Goal: Information Seeking & Learning: Learn about a topic

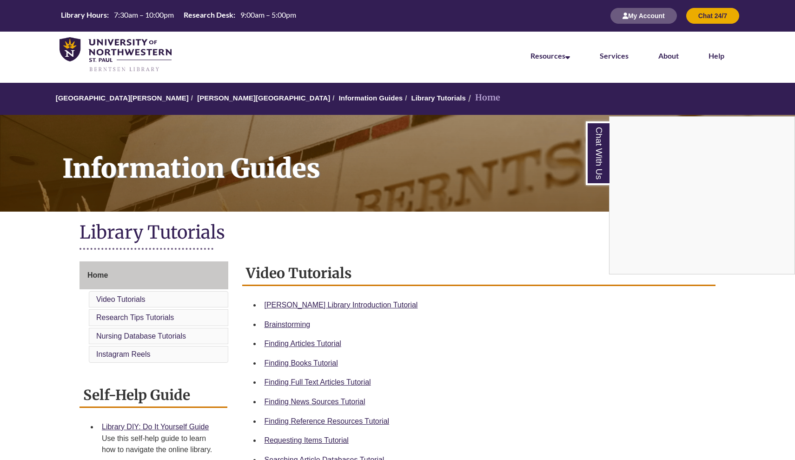
scroll to position [50, 0]
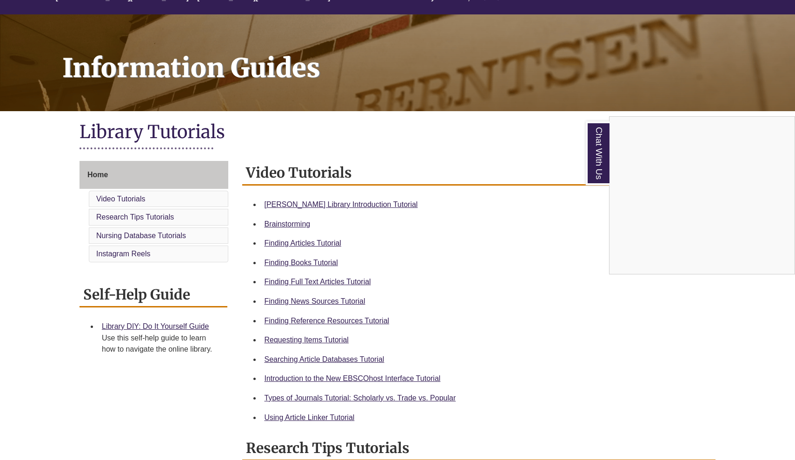
scroll to position [100, 0]
click at [371, 317] on div "Chat With Us" at bounding box center [397, 230] width 795 height 460
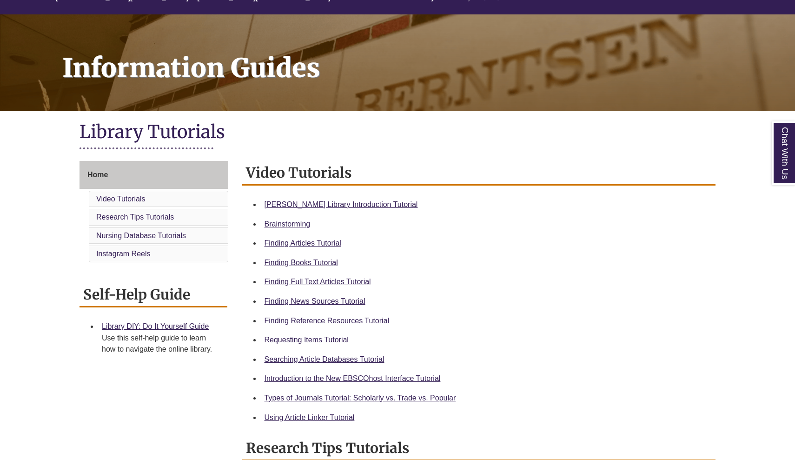
click at [367, 318] on link "Finding Reference Resources Tutorial" at bounding box center [327, 321] width 125 height 8
click at [96, 171] on span "Home" at bounding box center [97, 175] width 20 height 8
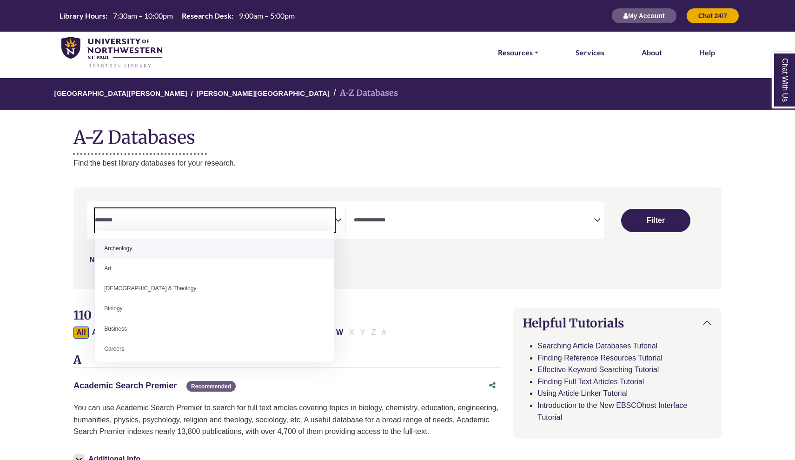
select select "Database Subject Filter"
select select "Database Types Filter"
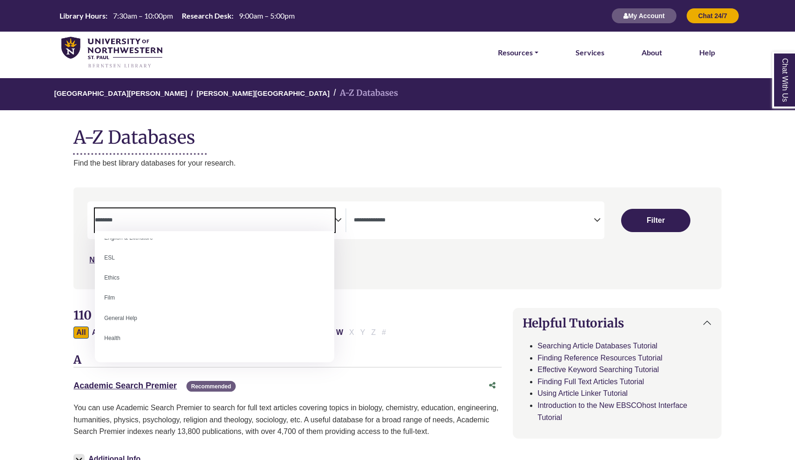
scroll to position [343, 0]
select select "*****"
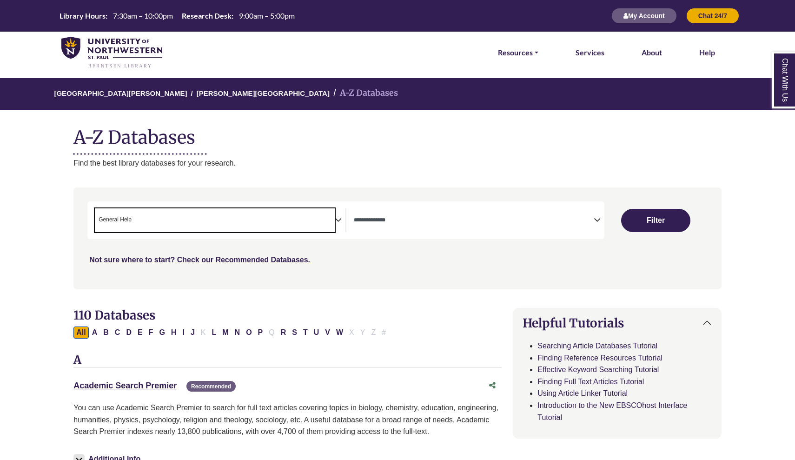
scroll to position [177, 0]
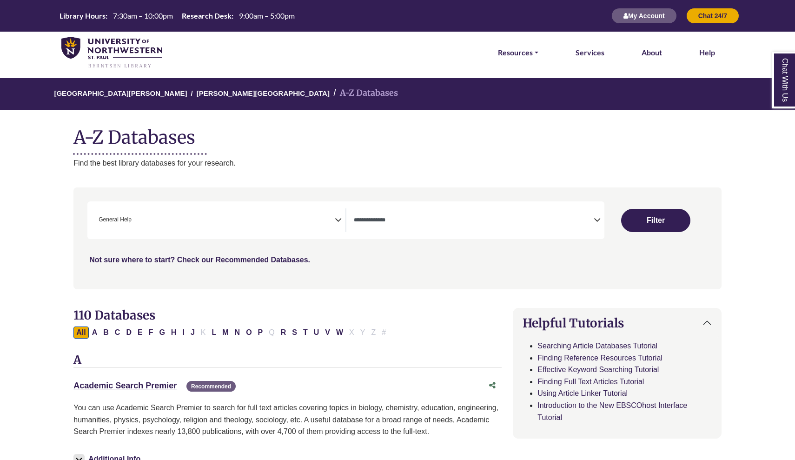
click at [598, 217] on icon "Search filters" at bounding box center [597, 219] width 7 height 14
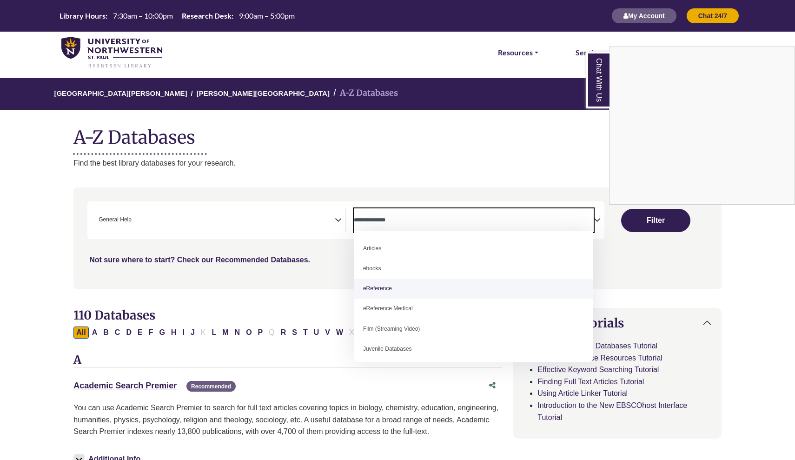
select select "*****"
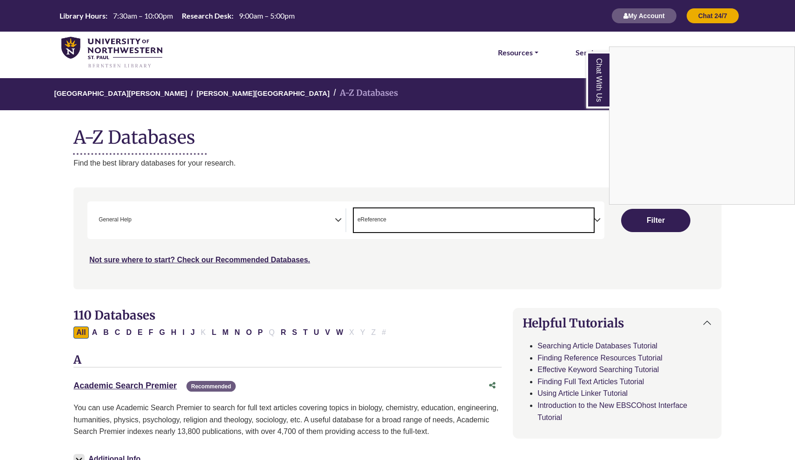
scroll to position [18, 0]
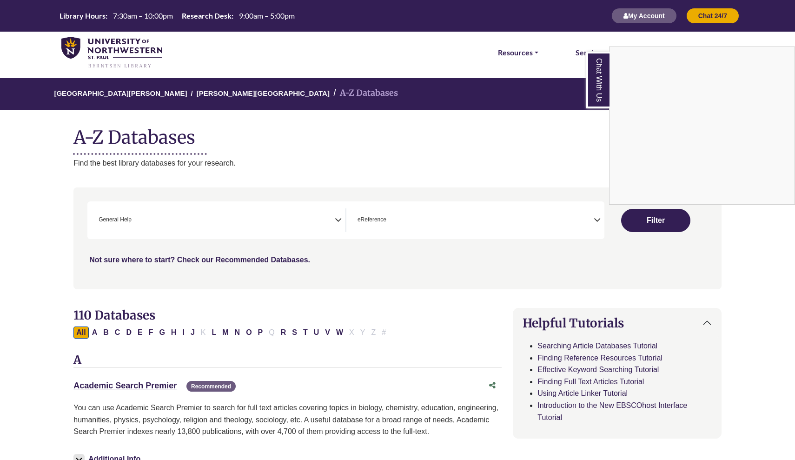
click at [681, 213] on div "Chat With Us" at bounding box center [397, 230] width 795 height 460
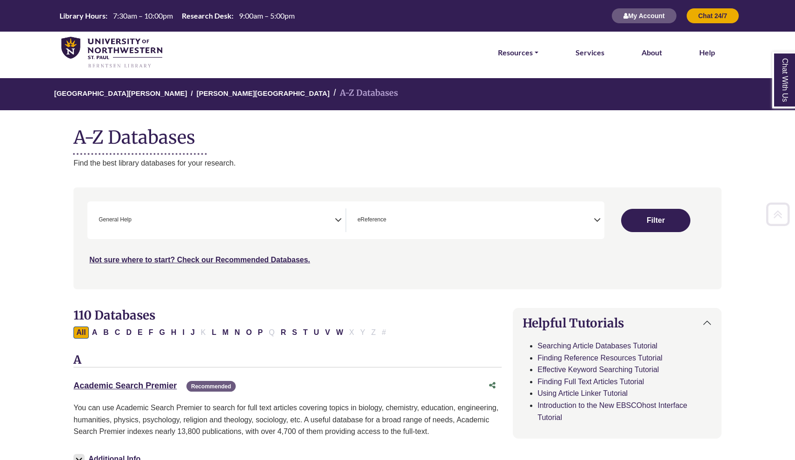
scroll to position [0, 0]
click at [659, 217] on button "Filter" at bounding box center [655, 220] width 69 height 23
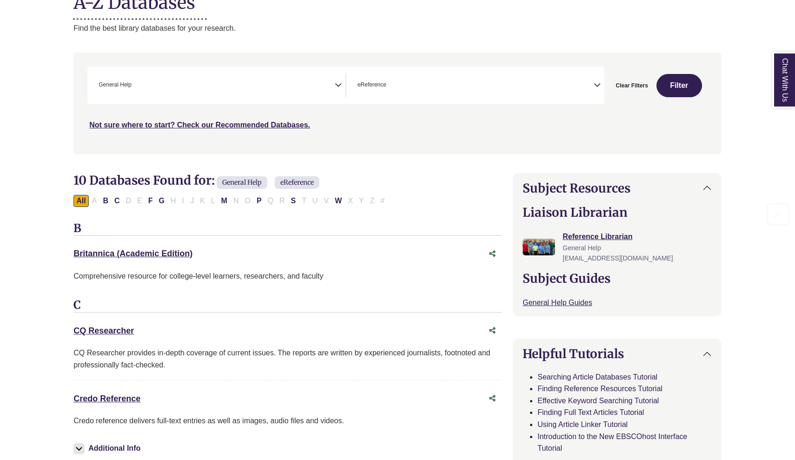
scroll to position [136, 0]
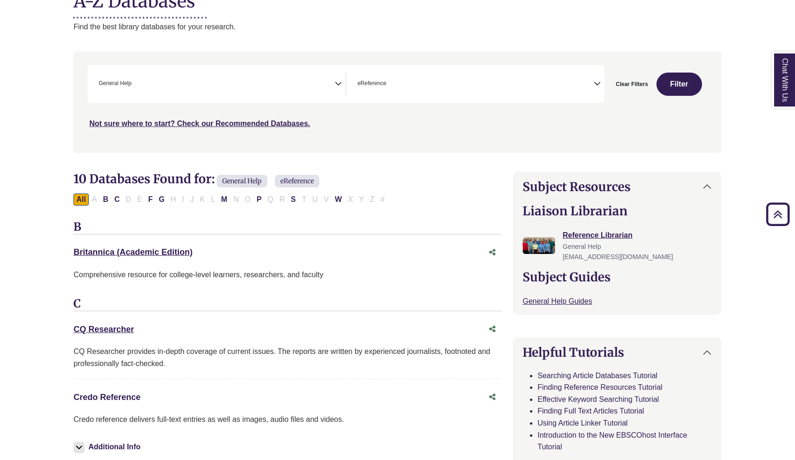
click at [125, 395] on link "Credo Reference This link opens in a new window" at bounding box center [106, 397] width 67 height 9
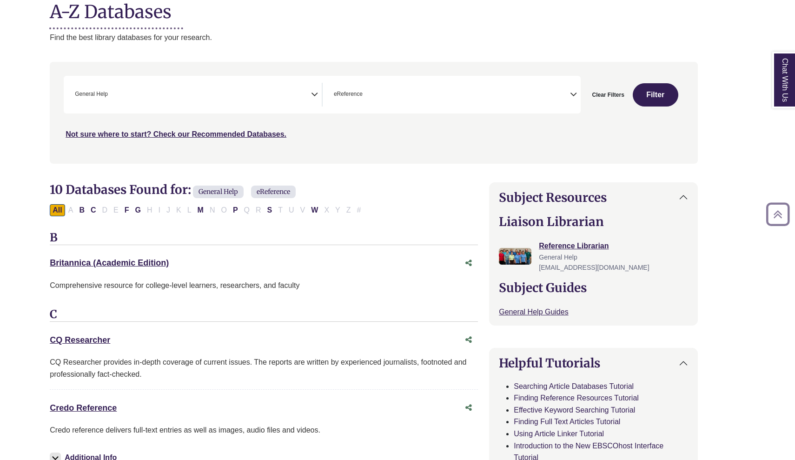
scroll to position [126, 24]
click at [88, 407] on link "Credo Reference This link opens in a new window" at bounding box center [83, 407] width 67 height 9
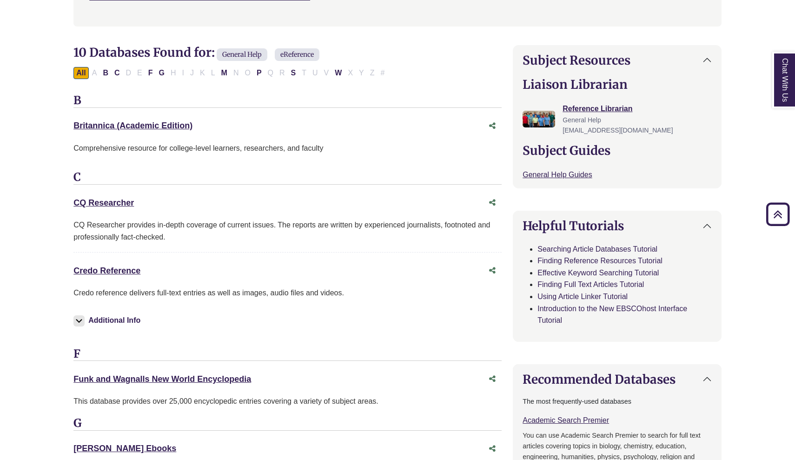
scroll to position [377, 0]
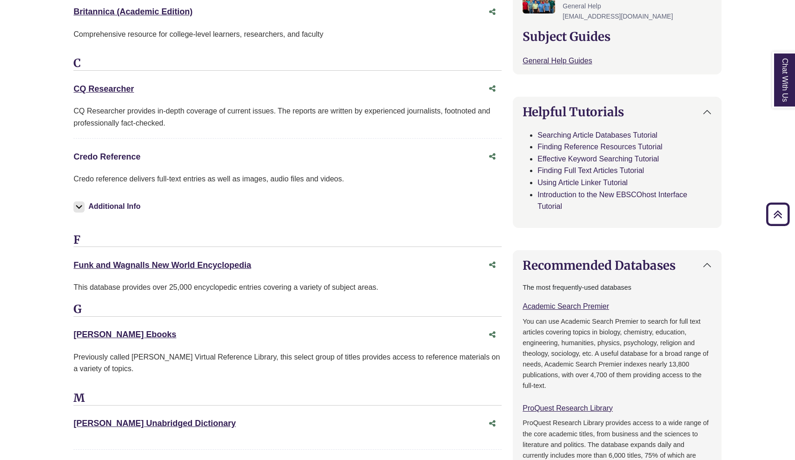
click at [111, 152] on link "Credo Reference This link opens in a new window" at bounding box center [106, 156] width 67 height 9
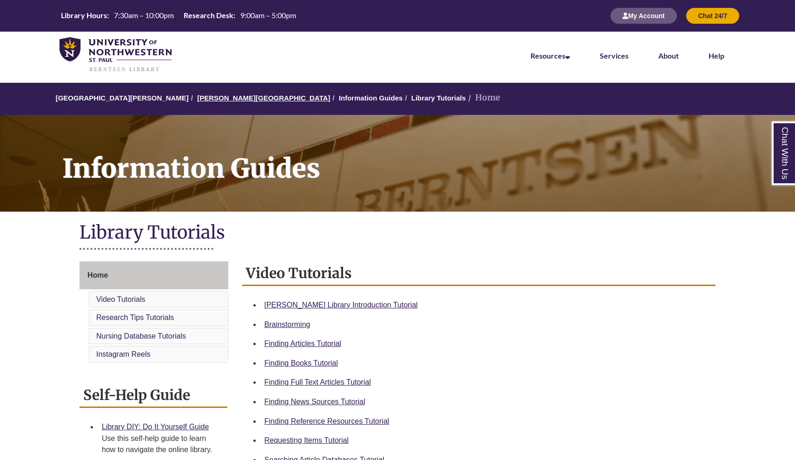
click at [215, 100] on link "[PERSON_NAME][GEOGRAPHIC_DATA]" at bounding box center [263, 98] width 133 height 8
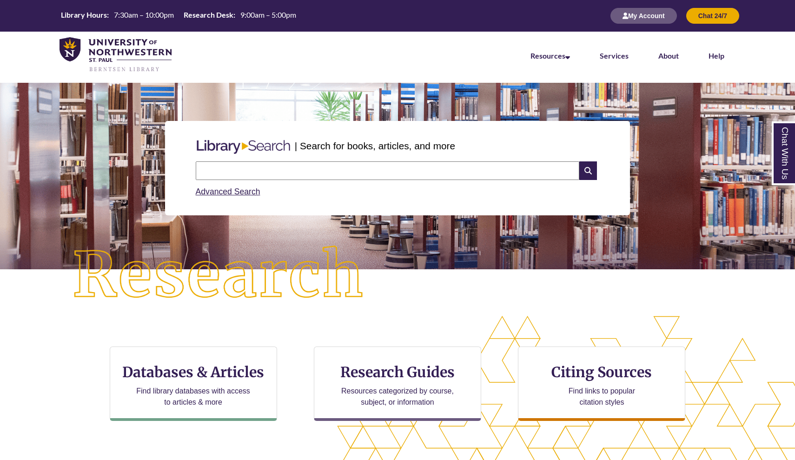
click at [232, 164] on input "text" at bounding box center [388, 170] width 384 height 19
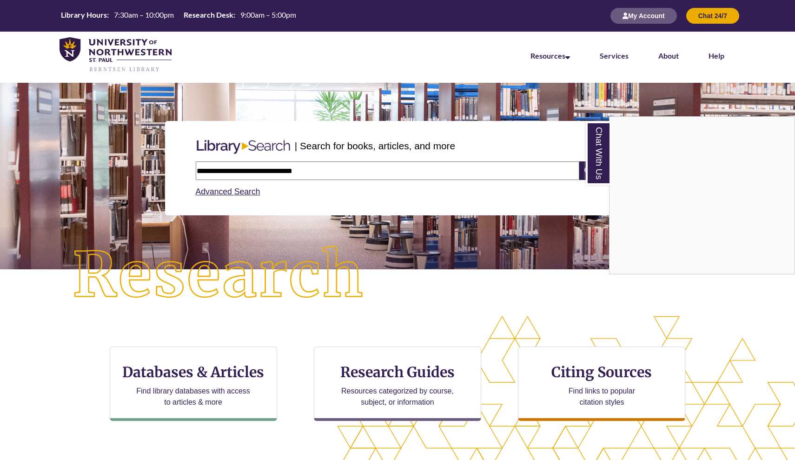
type input "**********"
click at [380, 240] on div "Chat With Us" at bounding box center [397, 230] width 795 height 460
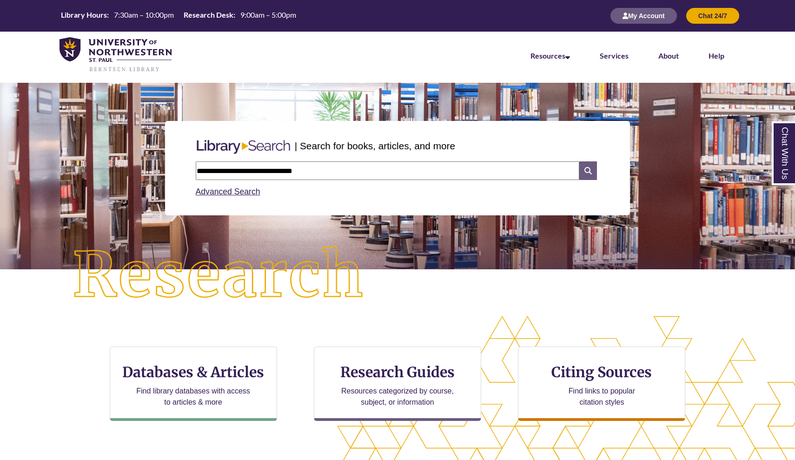
click at [587, 170] on icon at bounding box center [588, 170] width 18 height 19
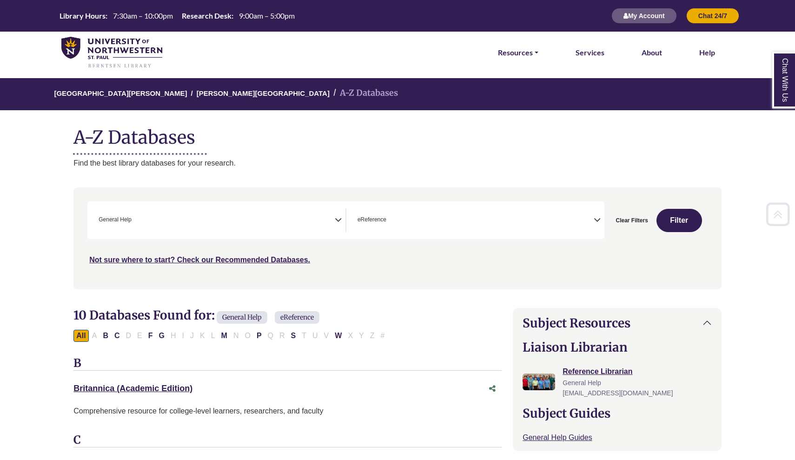
scroll to position [136, 0]
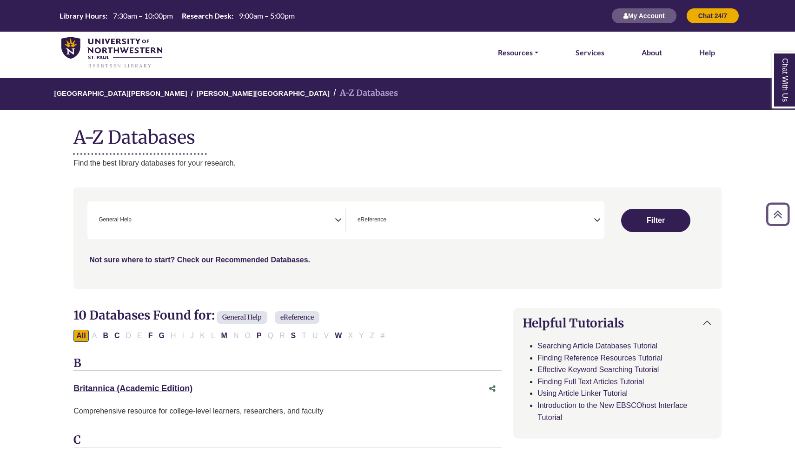
select select "Database Subject Filter"
select select "Database Types Filter"
